Goal: Navigation & Orientation: Find specific page/section

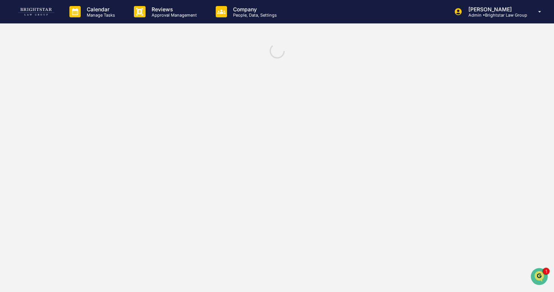
click at [21, 14] on img at bounding box center [36, 12] width 36 height 8
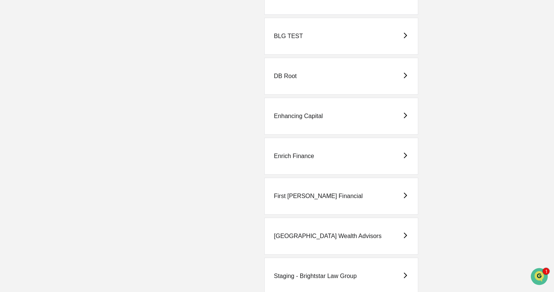
scroll to position [158, 0]
click at [361, 79] on div "DB Root" at bounding box center [341, 75] width 154 height 37
